Goal: Task Accomplishment & Management: Complete application form

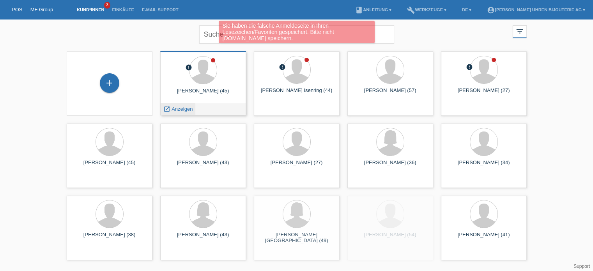
click at [182, 109] on span "Anzeigen" at bounding box center [182, 109] width 21 height 6
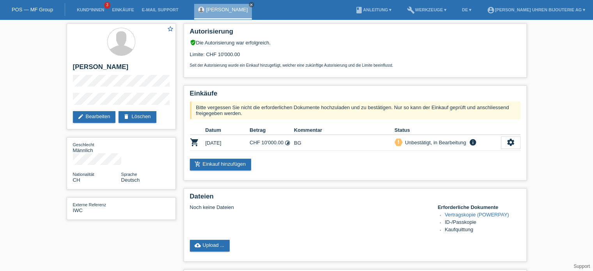
click at [46, 101] on div "star_border Tihomir Loncarevic edit Bearbeiten delete Löschen Geschlecht Männli…" at bounding box center [296, 202] width 593 height 367
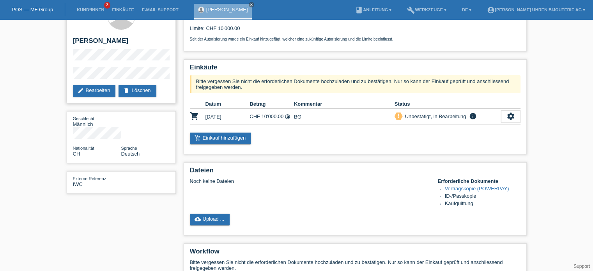
scroll to position [26, 0]
click at [65, 78] on div "star_border Tihomir Loncarevic edit Bearbeiten delete Löschen Geschlecht Männli…" at bounding box center [121, 98] width 117 height 208
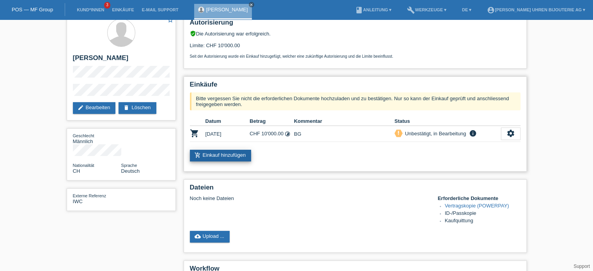
scroll to position [0, 0]
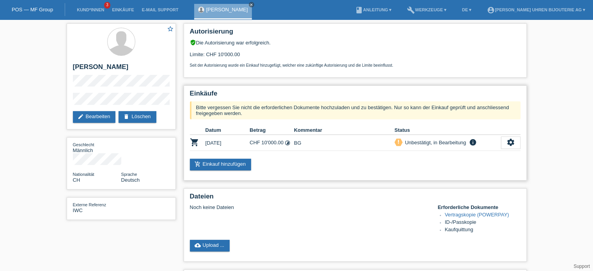
click at [227, 143] on td "27.09.2025" at bounding box center [227, 143] width 44 height 16
click at [505, 142] on div "settings" at bounding box center [510, 142] width 19 height 12
click at [99, 114] on link "edit Bearbeiten" at bounding box center [94, 117] width 43 height 12
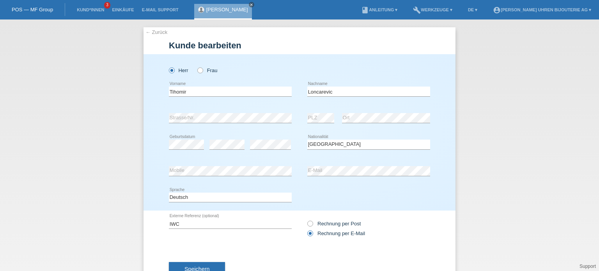
select select "CH"
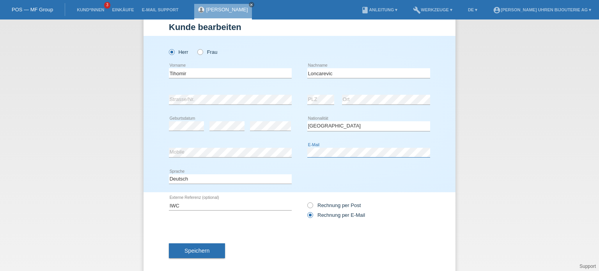
scroll to position [28, 0]
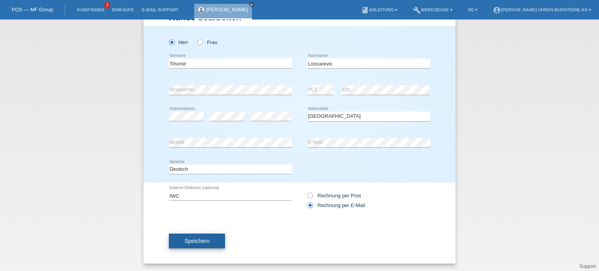
click at [197, 242] on span "Speichern" at bounding box center [196, 241] width 25 height 6
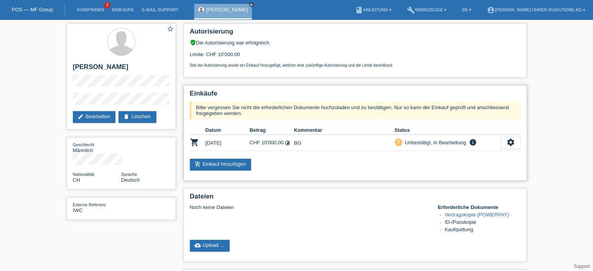
click at [293, 144] on td "CHF 10'000.00 timelapse" at bounding box center [271, 143] width 44 height 16
click at [516, 145] on div "settings" at bounding box center [510, 142] width 19 height 12
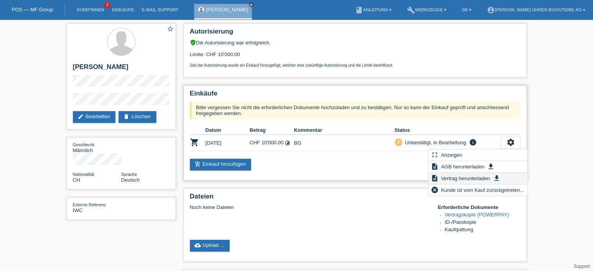
click at [459, 178] on span "Vertrag herunterladen" at bounding box center [465, 177] width 51 height 9
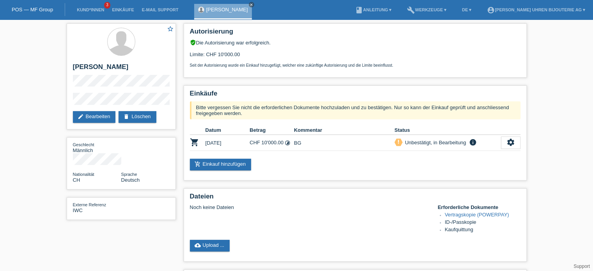
click at [37, 10] on link "POS — MF Group" at bounding box center [32, 10] width 41 height 6
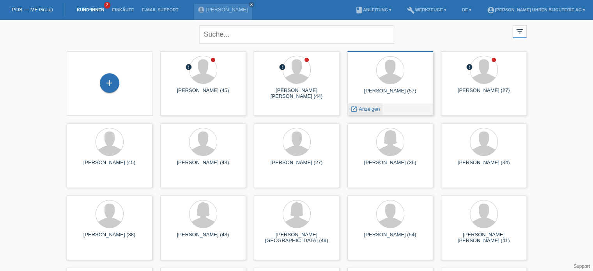
click at [373, 106] on span "Anzeigen" at bounding box center [369, 109] width 21 height 6
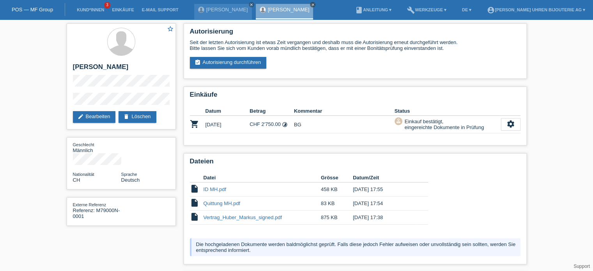
click at [311, 6] on icon "close" at bounding box center [313, 5] width 4 height 4
click at [41, 13] on div "POS — MF Group" at bounding box center [32, 9] width 65 height 13
click at [42, 9] on link "POS — MF Group" at bounding box center [32, 10] width 41 height 6
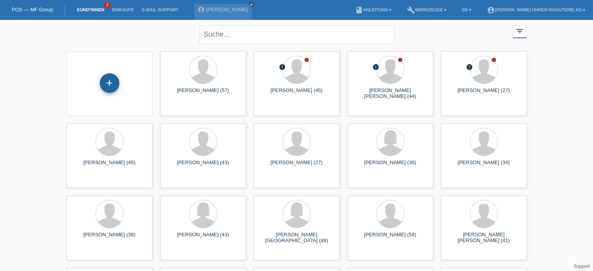
click at [110, 82] on div "+" at bounding box center [109, 82] width 19 height 19
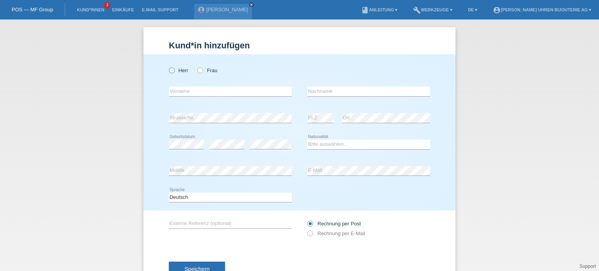
click at [168, 66] on icon at bounding box center [168, 66] width 0 height 0
click at [171, 72] on input "Herr" at bounding box center [171, 69] width 5 height 5
radio input "true"
click at [181, 99] on div "error Vorname" at bounding box center [230, 91] width 123 height 27
click at [182, 91] on input "text" at bounding box center [230, 92] width 123 height 10
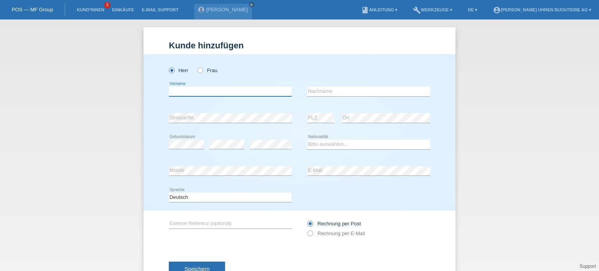
paste input "Gábor"
type input "Gábor"
click at [335, 90] on input "text" at bounding box center [368, 92] width 123 height 10
paste input "Jordán"
type input "Jordán"
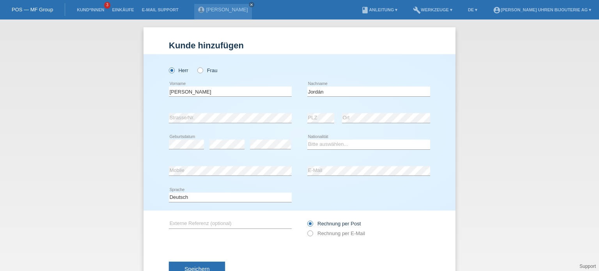
click at [237, 111] on div "error Strasse/Nr." at bounding box center [230, 118] width 123 height 27
click at [329, 142] on select "Bitte auswählen... Schweiz Deutschland Liechtenstein Österreich ------------ Af…" at bounding box center [368, 144] width 123 height 9
select select "HU"
click at [307, 140] on select "Bitte auswählen... Schweiz Deutschland Liechtenstein Österreich ------------ Af…" at bounding box center [368, 144] width 123 height 9
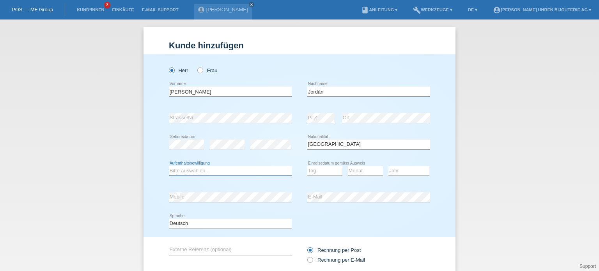
click at [215, 170] on select "Bitte auswählen... C B B - Flüchtlingsstatus Andere" at bounding box center [230, 170] width 123 height 9
select select "B"
click at [169, 166] on select "Bitte auswählen... C B B - Flüchtlingsstatus Andere" at bounding box center [230, 170] width 123 height 9
click at [327, 171] on select "Tag 01 02 03 04 05 06 07 08 09 10 11" at bounding box center [324, 170] width 35 height 9
select select "06"
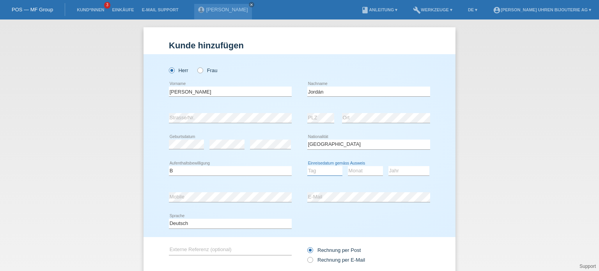
click at [307, 166] on select "Tag 01 02 03 04 05 06 07 08 09 10 11" at bounding box center [324, 170] width 35 height 9
click at [358, 168] on select "Monat 01 02 03 04 05 06 07 08 09 10 11" at bounding box center [365, 170] width 35 height 9
select select "10"
click at [348, 166] on select "Monat 01 02 03 04 05 06 07 08 09 10 11" at bounding box center [365, 170] width 35 height 9
click at [398, 171] on select "Jahr 2025 2024 2023 2022 2021 2020 2019 2018 2017 2016 2015 2014 2013 2012 2011…" at bounding box center [408, 170] width 41 height 9
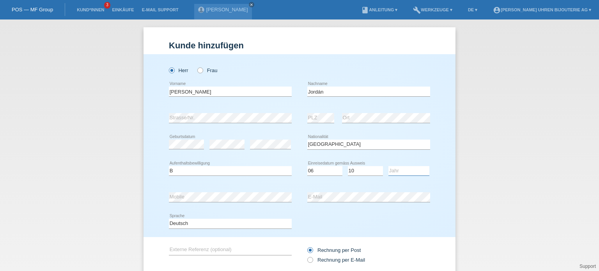
select select "2016"
click at [388, 166] on select "Jahr 2025 2024 2023 2022 2021 2020 2019 2018 2017 2016 2015 2014 2013 2012 2011…" at bounding box center [408, 170] width 41 height 9
click at [192, 245] on input "text" at bounding box center [230, 250] width 123 height 10
paste input "M79360N-0014"
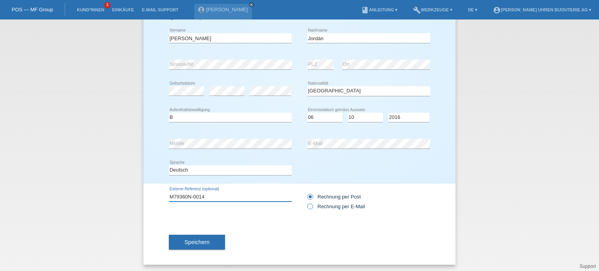
scroll to position [55, 0]
type input "M79360N-0014"
click at [306, 201] on icon at bounding box center [306, 201] width 0 height 0
click at [307, 206] on input "Rechnung per E-Mail" at bounding box center [309, 207] width 5 height 10
radio input "true"
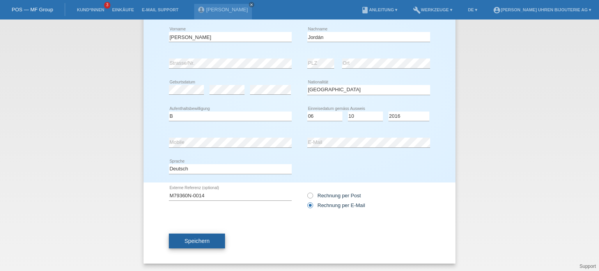
click at [190, 241] on span "Speichern" at bounding box center [196, 241] width 25 height 6
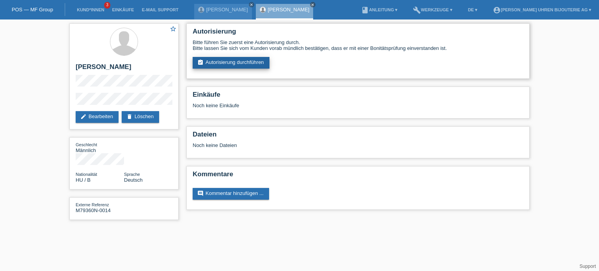
click at [221, 60] on link "assignment_turned_in Autorisierung durchführen" at bounding box center [231, 63] width 77 height 12
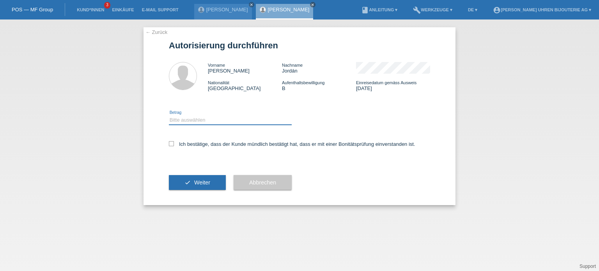
drag, startPoint x: 190, startPoint y: 117, endPoint x: 191, endPoint y: 122, distance: 5.5
click at [190, 117] on select "Bitte auswählen CHF 1.00 - CHF 499.00 CHF 500.00 - CHF 1'999.00 CHF 2'000.00 - …" at bounding box center [230, 119] width 123 height 9
select select "3"
click at [169, 115] on select "Bitte auswählen CHF 1.00 - CHF 499.00 CHF 500.00 - CHF 1'999.00 CHF 2'000.00 - …" at bounding box center [230, 119] width 123 height 9
click at [171, 145] on icon at bounding box center [171, 143] width 5 height 5
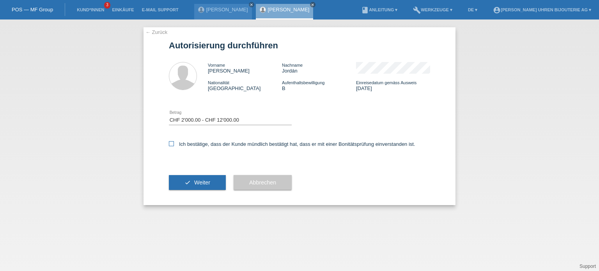
click at [171, 145] on input "Ich bestätige, dass der Kunde mündlich bestätigt hat, dass er mit einer Bonität…" at bounding box center [171, 143] width 5 height 5
checkbox input "true"
click at [194, 184] on span "Weiter" at bounding box center [202, 182] width 16 height 6
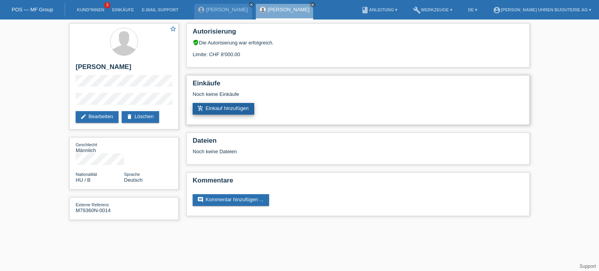
click at [226, 110] on link "add_shopping_cart Einkauf hinzufügen" at bounding box center [224, 109] width 62 height 12
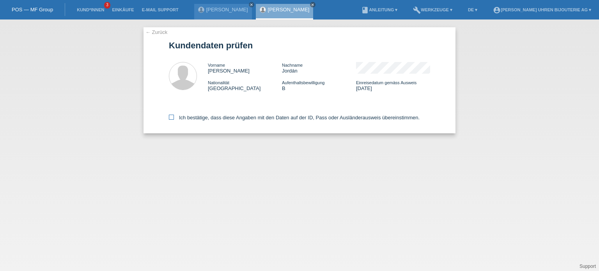
click at [173, 117] on icon at bounding box center [171, 117] width 5 height 5
click at [173, 117] on input "Ich bestätige, dass diese Angaben mit den Daten auf der ID, Pass oder Ausländer…" at bounding box center [171, 117] width 5 height 5
checkbox input "true"
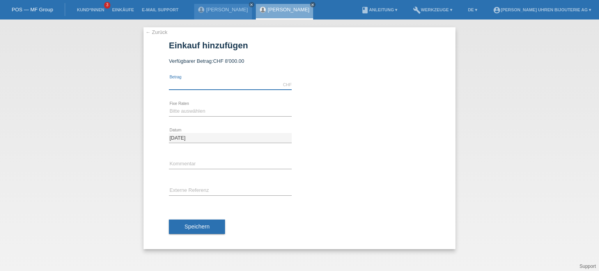
click at [212, 82] on input "text" at bounding box center [230, 85] width 123 height 10
type input "5000.00"
click at [212, 110] on select "Bitte auswählen 6 Raten 12 Raten 18 Raten 24 Raten" at bounding box center [230, 110] width 123 height 9
select select "541"
click at [169, 106] on select "Bitte auswählen 6 Raten 12 Raten 18 Raten 24 Raten" at bounding box center [230, 110] width 123 height 9
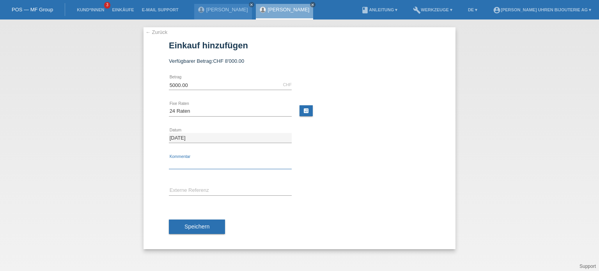
click at [185, 163] on input "text" at bounding box center [230, 164] width 123 height 10
type input "BG"
click at [214, 188] on input "text" at bounding box center [230, 191] width 123 height 10
paste input "M79360N-0014"
type input "M79360N-0014"
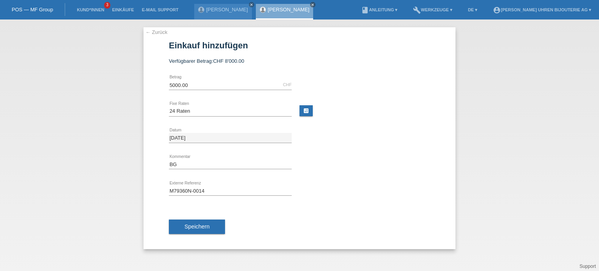
click at [202, 229] on button "Speichern" at bounding box center [197, 226] width 56 height 15
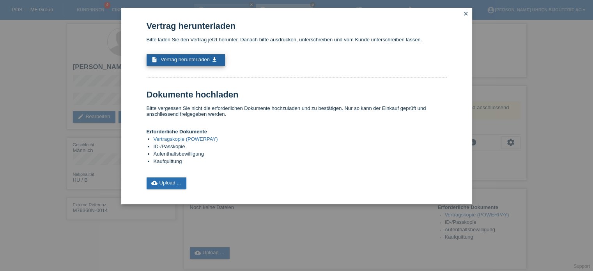
click at [179, 56] on link "description Vertrag herunterladen get_app" at bounding box center [186, 60] width 78 height 12
click at [467, 14] on icon "close" at bounding box center [466, 14] width 6 height 6
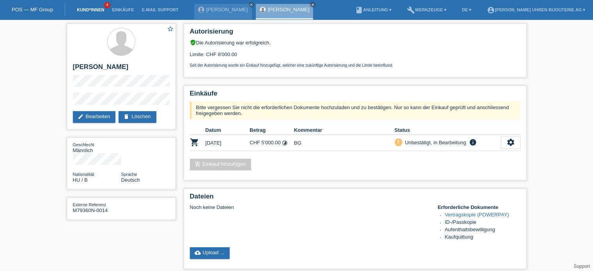
click at [89, 8] on link "Kund*innen" at bounding box center [90, 9] width 35 height 5
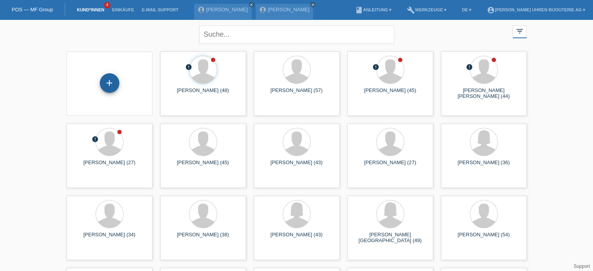
click at [113, 83] on div "+" at bounding box center [109, 82] width 19 height 19
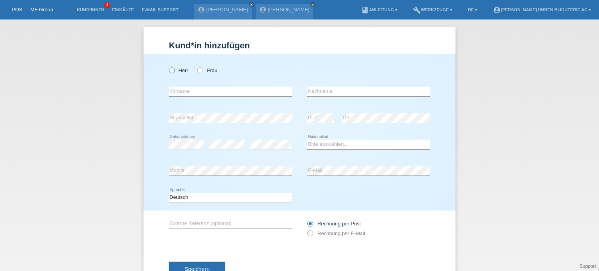
click at [168, 66] on icon at bounding box center [168, 66] width 0 height 0
click at [171, 71] on input "Herr" at bounding box center [171, 69] width 5 height 5
radio input "true"
click at [200, 95] on input "text" at bounding box center [230, 92] width 123 height 10
paste input "Mario"
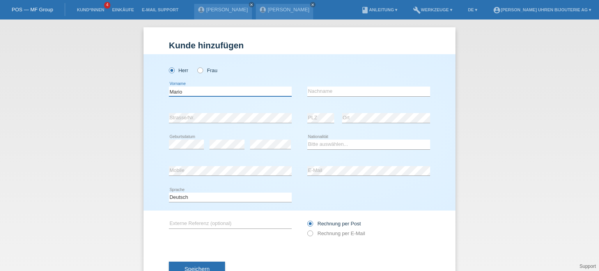
type input "Mario"
click at [353, 95] on input "text" at bounding box center [368, 92] width 123 height 10
paste input "Kyburz"
type input "Kyburz"
click at [322, 148] on select "Bitte auswählen... Schweiz Deutschland Liechtenstein Österreich ------------ Af…" at bounding box center [368, 144] width 123 height 9
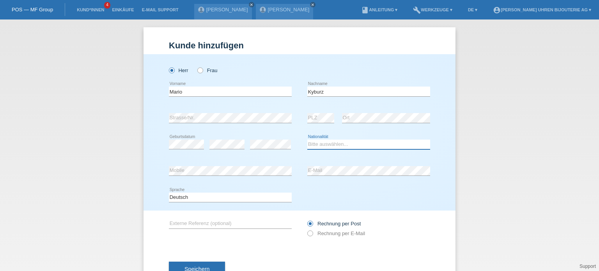
select select "CH"
click at [307, 140] on select "Bitte auswählen... Schweiz Deutschland Liechtenstein Österreich ------------ Af…" at bounding box center [368, 144] width 123 height 9
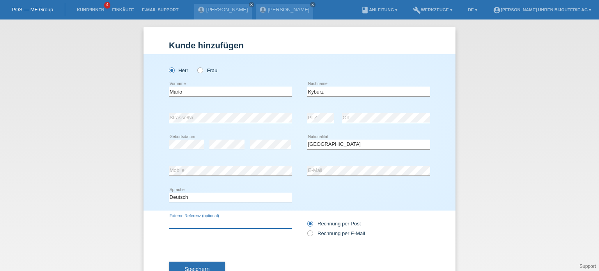
click at [204, 221] on input "text" at bounding box center [230, 224] width 123 height 10
type input "CPO Pepsi"
click at [306, 229] on icon at bounding box center [306, 229] width 0 height 0
click at [307, 235] on input "Rechnung per E-Mail" at bounding box center [309, 235] width 5 height 10
radio input "true"
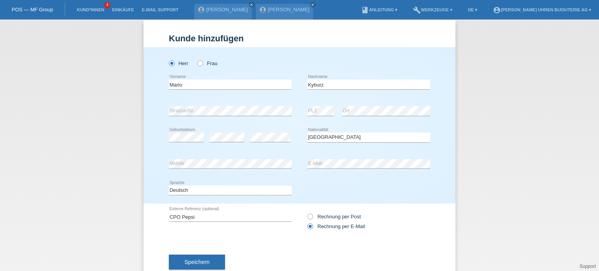
scroll to position [28, 0]
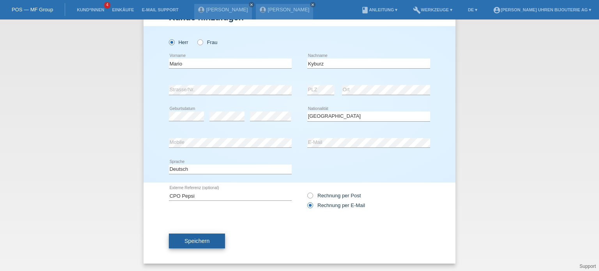
click at [191, 239] on span "Speichern" at bounding box center [196, 241] width 25 height 6
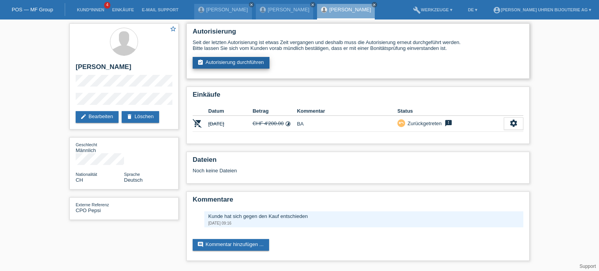
click at [219, 67] on link "assignment_turned_in Autorisierung durchführen" at bounding box center [231, 63] width 77 height 12
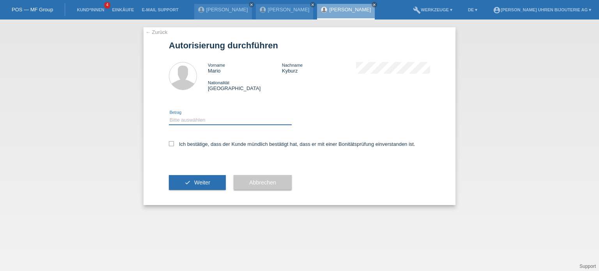
click at [213, 121] on select "Bitte auswählen CHF 1.00 - CHF 499.00 CHF 500.00 - CHF 1'999.00 CHF 2'000.00 - …" at bounding box center [230, 119] width 123 height 9
select select "3"
click at [169, 115] on select "Bitte auswählen CHF 1.00 - CHF 499.00 CHF 500.00 - CHF 1'999.00 CHF 2'000.00 - …" at bounding box center [230, 119] width 123 height 9
click at [175, 145] on label "Ich bestätige, dass der Kunde mündlich bestätigt hat, dass er mit einer Bonität…" at bounding box center [292, 144] width 246 height 6
click at [174, 145] on input "Ich bestätige, dass der Kunde mündlich bestätigt hat, dass er mit einer Bonität…" at bounding box center [171, 143] width 5 height 5
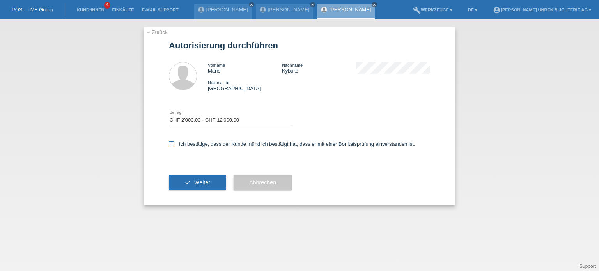
checkbox input "true"
click at [194, 186] on button "check Weiter" at bounding box center [197, 182] width 57 height 15
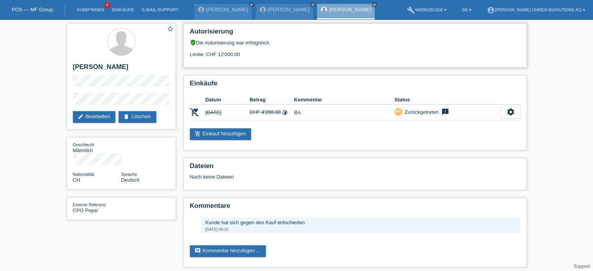
drag, startPoint x: 187, startPoint y: 53, endPoint x: 228, endPoint y: 59, distance: 41.4
click at [228, 59] on div "Autorisierung verified_user Die Autorisierung war erfolgreich. Limite: CHF 12'0…" at bounding box center [355, 45] width 343 height 44
click at [228, 55] on div "Limite: CHF 12'000.00" at bounding box center [355, 52] width 331 height 12
click at [39, 9] on link "POS — MF Group" at bounding box center [32, 10] width 41 height 6
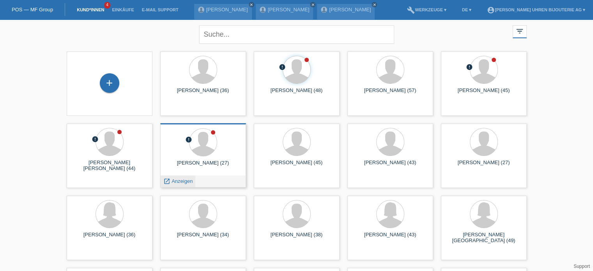
click at [189, 180] on span "Anzeigen" at bounding box center [182, 181] width 21 height 6
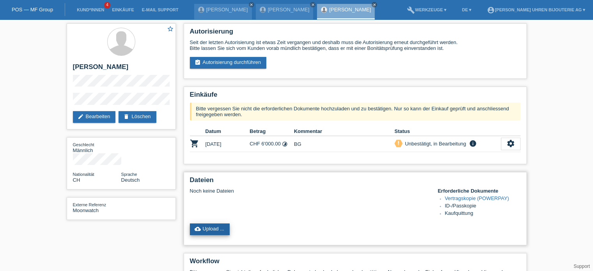
click at [212, 227] on link "cloud_upload Upload ..." at bounding box center [210, 229] width 40 height 12
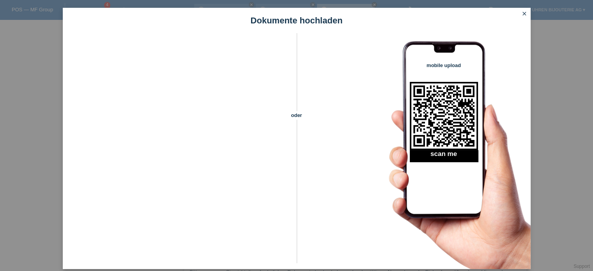
click at [524, 14] on icon "close" at bounding box center [524, 14] width 6 height 6
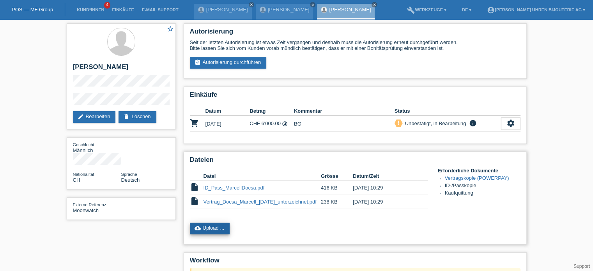
click at [209, 229] on link "cloud_upload Upload ..." at bounding box center [210, 229] width 40 height 12
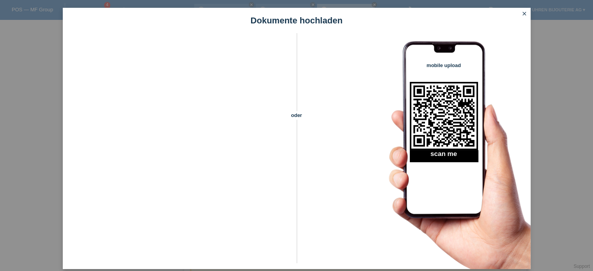
click at [524, 15] on icon "close" at bounding box center [524, 14] width 6 height 6
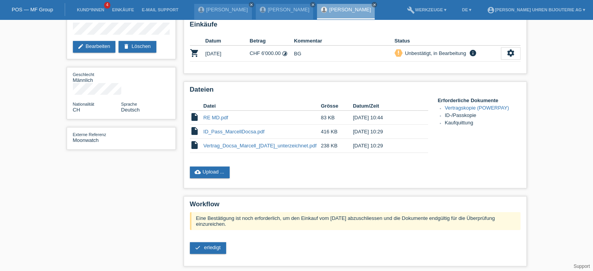
scroll to position [71, 0]
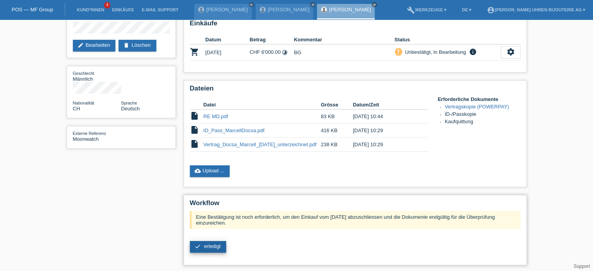
click at [203, 244] on link "check erledigt" at bounding box center [208, 247] width 36 height 12
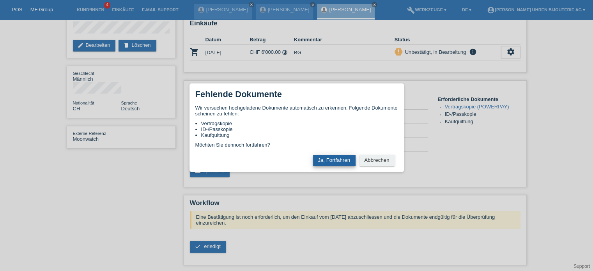
click at [325, 161] on button "Ja, Fortfahren" at bounding box center [334, 160] width 42 height 11
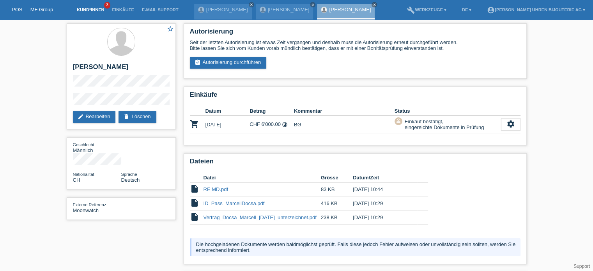
click at [79, 9] on link "Kund*innen" at bounding box center [90, 9] width 35 height 5
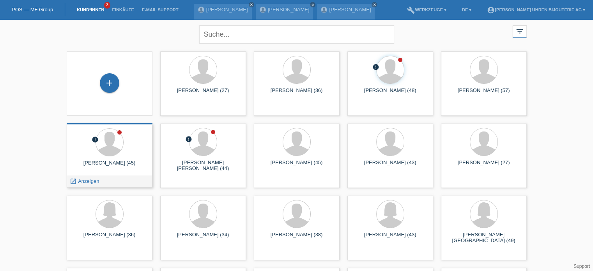
click at [101, 157] on div at bounding box center [109, 142] width 73 height 29
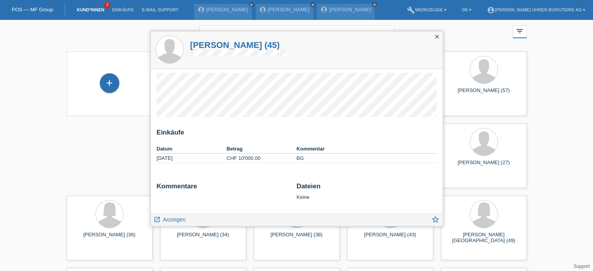
scroll to position [78, 0]
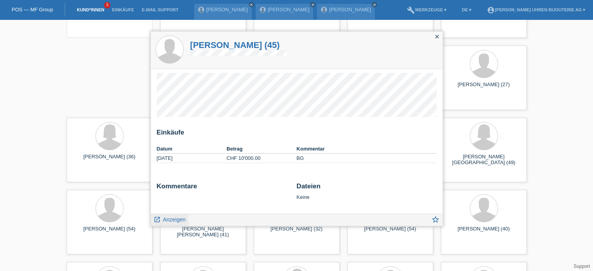
click at [170, 221] on span "Anzeigen" at bounding box center [174, 219] width 23 height 6
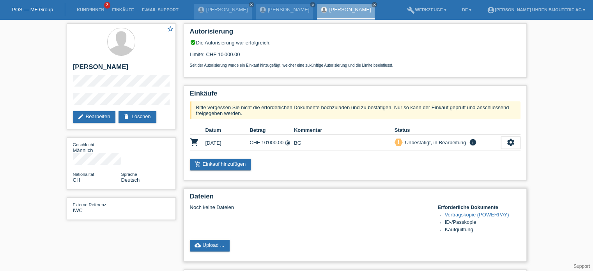
scroll to position [39, 0]
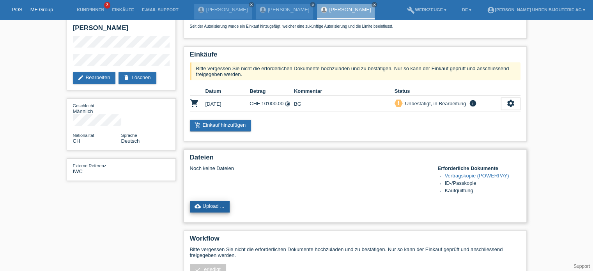
click at [215, 203] on link "cloud_upload Upload ..." at bounding box center [210, 207] width 40 height 12
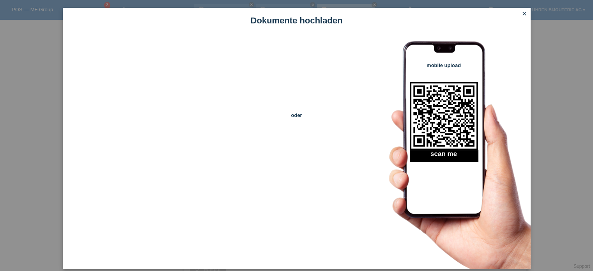
click at [525, 12] on icon "close" at bounding box center [524, 14] width 6 height 6
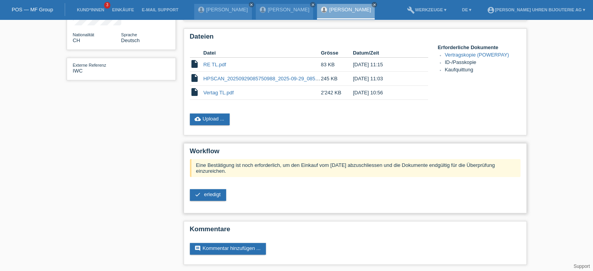
scroll to position [141, 0]
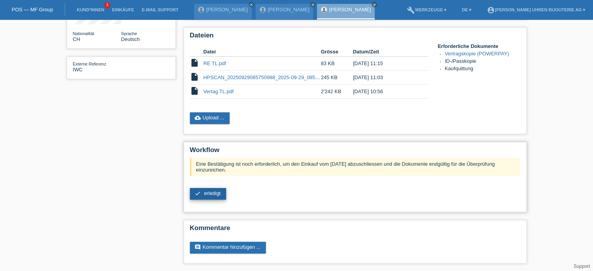
click at [202, 193] on link "check erledigt" at bounding box center [208, 194] width 36 height 12
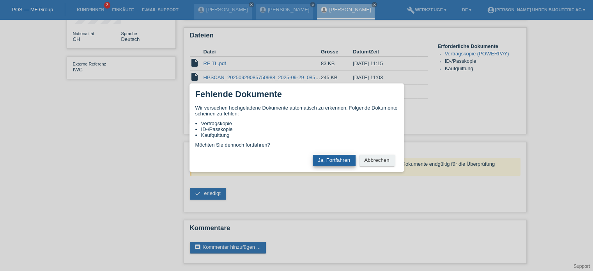
click at [341, 161] on button "Ja, Fortfahren" at bounding box center [334, 160] width 42 height 11
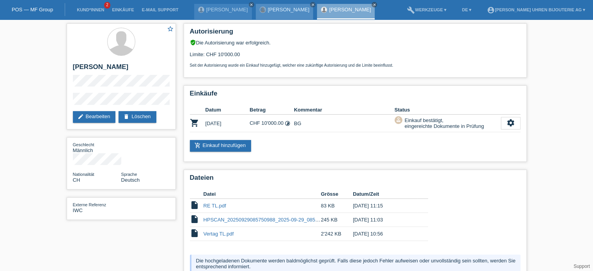
click at [260, 9] on div at bounding box center [262, 9] width 5 height 5
click at [268, 9] on link "[PERSON_NAME]" at bounding box center [289, 10] width 42 height 6
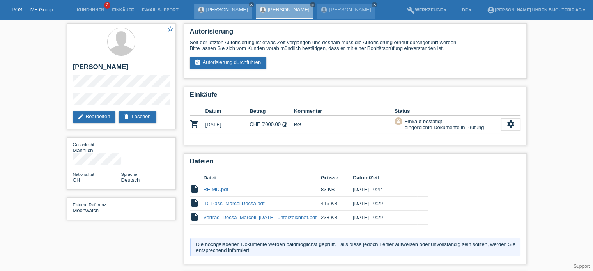
click at [219, 7] on link "[PERSON_NAME]" at bounding box center [227, 10] width 42 height 6
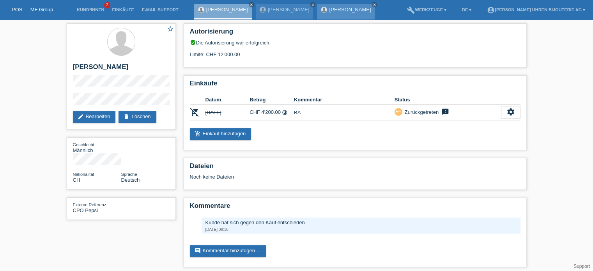
click at [329, 12] on link "[PERSON_NAME]" at bounding box center [350, 10] width 42 height 6
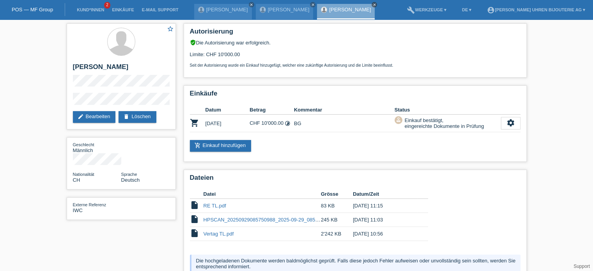
click at [372, 4] on icon "close" at bounding box center [374, 5] width 4 height 4
click at [268, 9] on link "[PERSON_NAME]" at bounding box center [289, 10] width 42 height 6
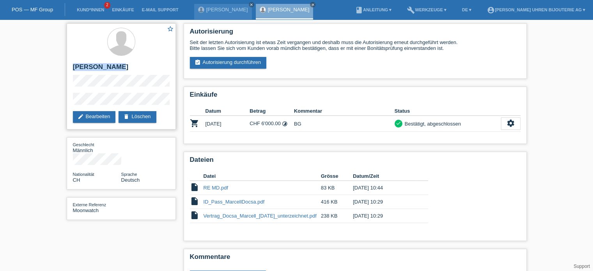
drag, startPoint x: 71, startPoint y: 68, endPoint x: 114, endPoint y: 70, distance: 43.3
click at [114, 70] on div "star_border Marcell Docsa edit Bearbeiten delete Löschen" at bounding box center [121, 76] width 109 height 106
click at [89, 11] on link "Kund*innen" at bounding box center [90, 9] width 35 height 5
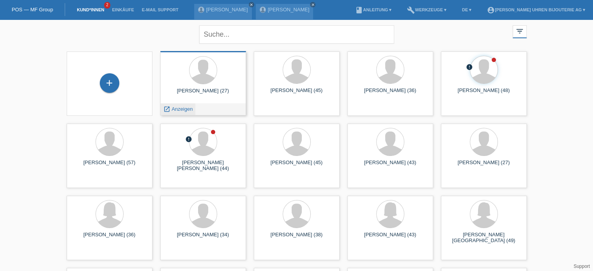
click at [179, 107] on span "Anzeigen" at bounding box center [182, 109] width 21 height 6
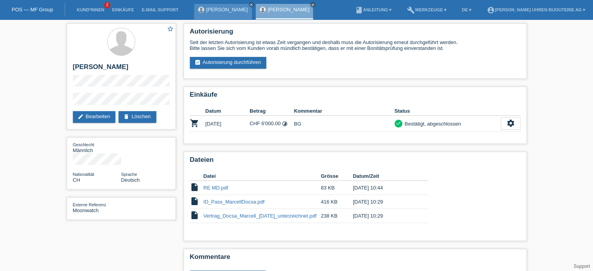
click at [218, 15] on div "[PERSON_NAME] close" at bounding box center [223, 12] width 58 height 16
click at [219, 11] on link "[PERSON_NAME]" at bounding box center [227, 10] width 42 height 6
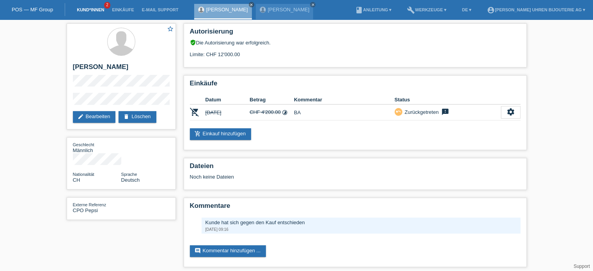
click at [85, 9] on link "Kund*innen" at bounding box center [90, 9] width 35 height 5
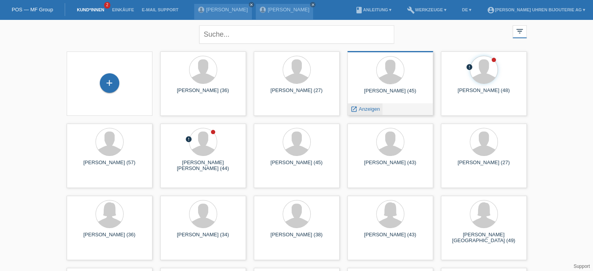
click at [373, 108] on span "Anzeigen" at bounding box center [369, 109] width 21 height 6
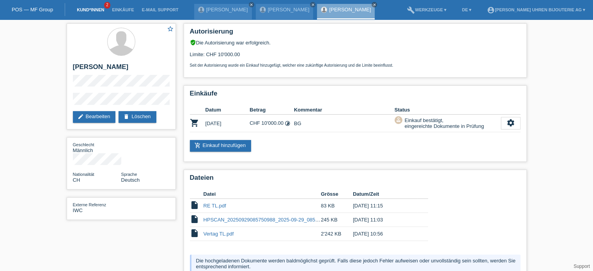
click at [95, 11] on link "Kund*innen" at bounding box center [90, 9] width 35 height 5
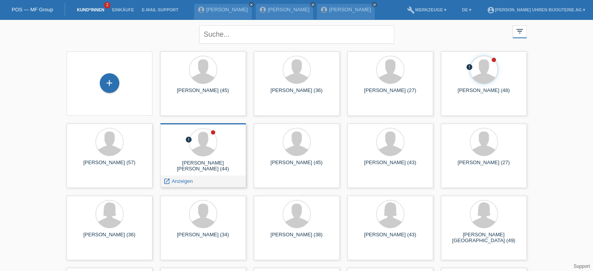
drag, startPoint x: 210, startPoint y: 162, endPoint x: 231, endPoint y: 165, distance: 21.3
click at [231, 165] on div "[PERSON_NAME] [PERSON_NAME] (44)" at bounding box center [202, 166] width 73 height 12
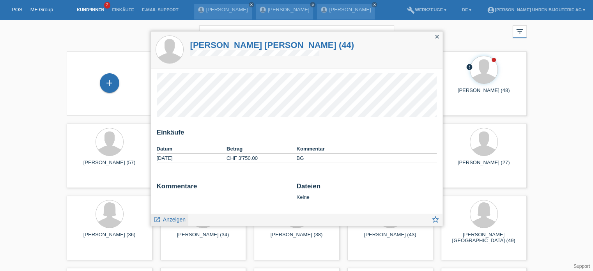
click at [168, 218] on span "Anzeigen" at bounding box center [174, 219] width 23 height 6
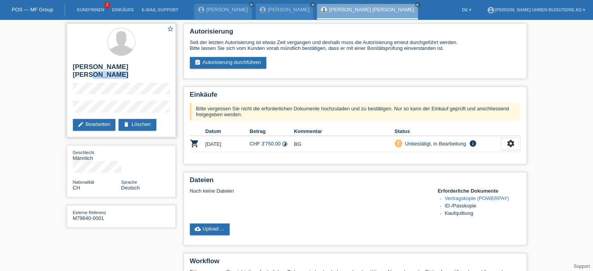
drag, startPoint x: 133, startPoint y: 66, endPoint x: 159, endPoint y: 66, distance: 25.7
click at [159, 66] on h2 "[PERSON_NAME] Isenring" at bounding box center [121, 72] width 97 height 19
copy h2 "Isenring"
drag, startPoint x: 113, startPoint y: 67, endPoint x: 160, endPoint y: 68, distance: 46.8
click at [160, 68] on h2 "Robert Peter Stork Isenring" at bounding box center [121, 72] width 97 height 19
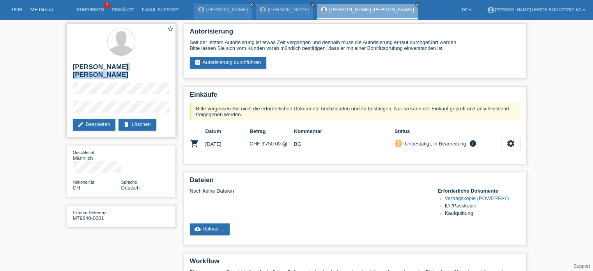
click at [117, 66] on h2 "Robert Peter Stork Isenring" at bounding box center [121, 72] width 97 height 19
drag, startPoint x: 115, startPoint y: 67, endPoint x: 157, endPoint y: 68, distance: 42.1
click at [157, 68] on h2 "Robert Peter Stork Isenring" at bounding box center [121, 72] width 97 height 19
copy h2 "Stork Isenring"
click at [23, 4] on div "POS — MF Group" at bounding box center [32, 9] width 65 height 13
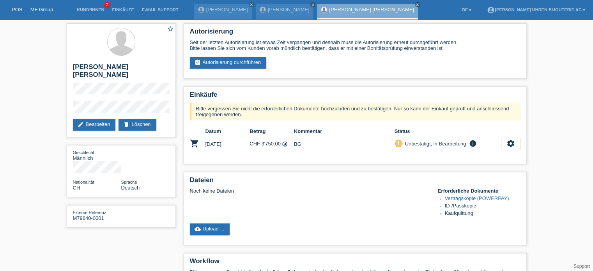
click at [31, 9] on link "POS — MF Group" at bounding box center [32, 10] width 41 height 6
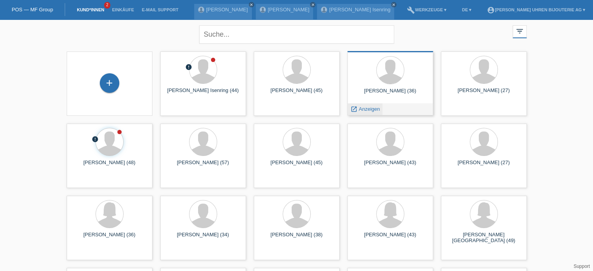
click at [365, 108] on span "Anzeigen" at bounding box center [369, 109] width 21 height 6
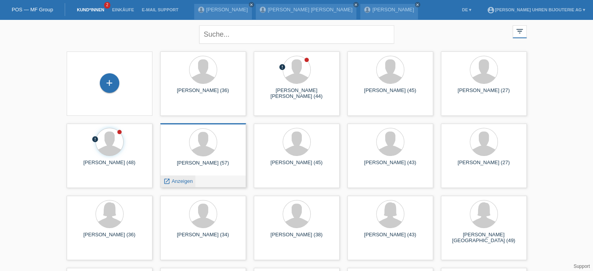
click at [180, 182] on span "Anzeigen" at bounding box center [182, 181] width 21 height 6
